Goal: Information Seeking & Learning: Learn about a topic

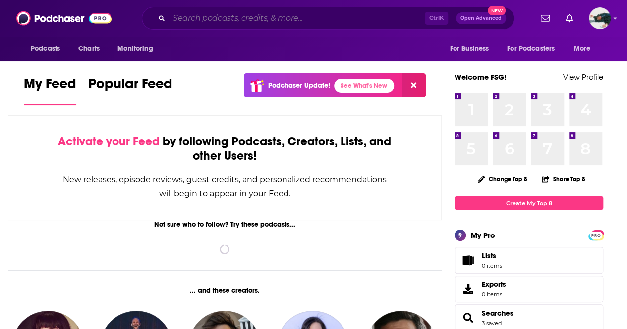
click at [242, 16] on input "Search podcasts, credits, & more..." at bounding box center [297, 18] width 256 height 16
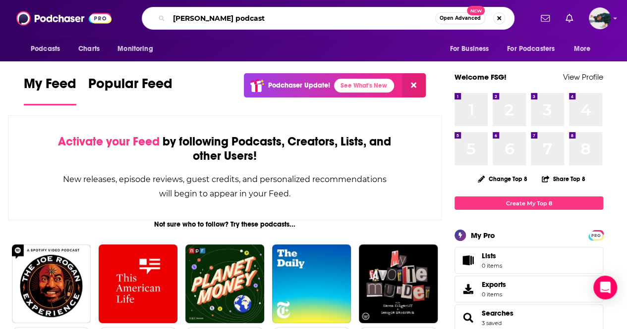
type input "[PERSON_NAME] podcast"
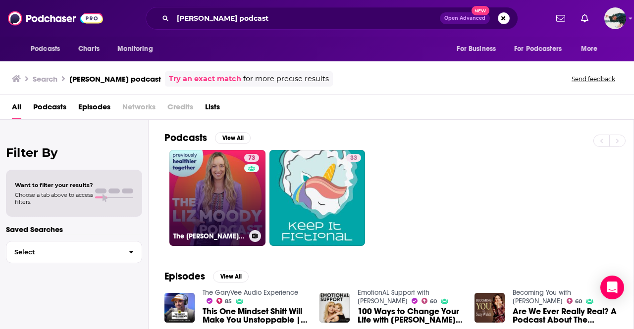
click at [216, 156] on link "73 The [PERSON_NAME] Podcast" at bounding box center [217, 198] width 96 height 96
